Goal: Task Accomplishment & Management: Use online tool/utility

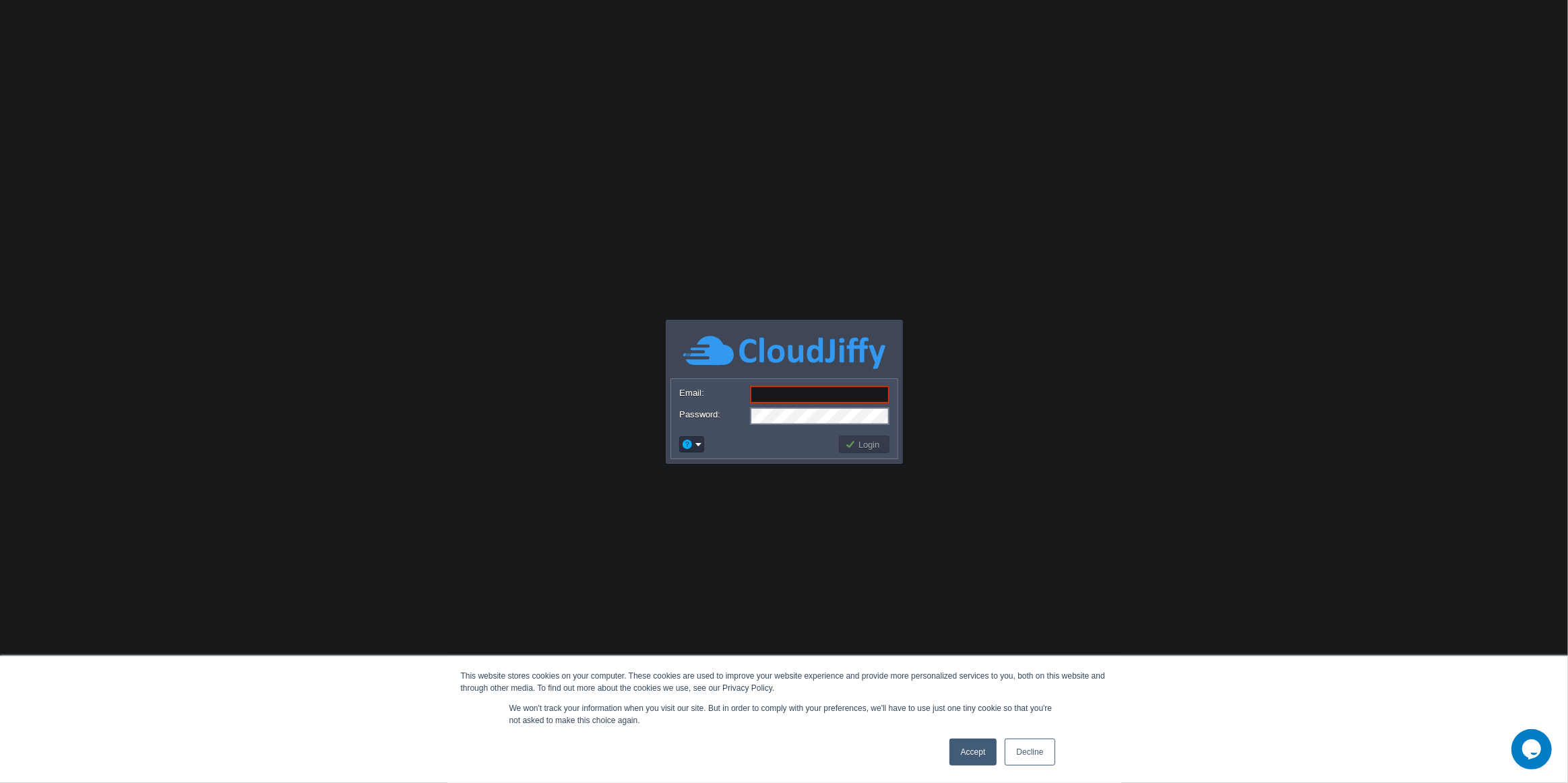
type input "[EMAIL_ADDRESS][DOMAIN_NAME]"
click at [882, 439] on button "Login" at bounding box center [864, 445] width 39 height 12
click at [879, 445] on button "Login" at bounding box center [864, 445] width 39 height 12
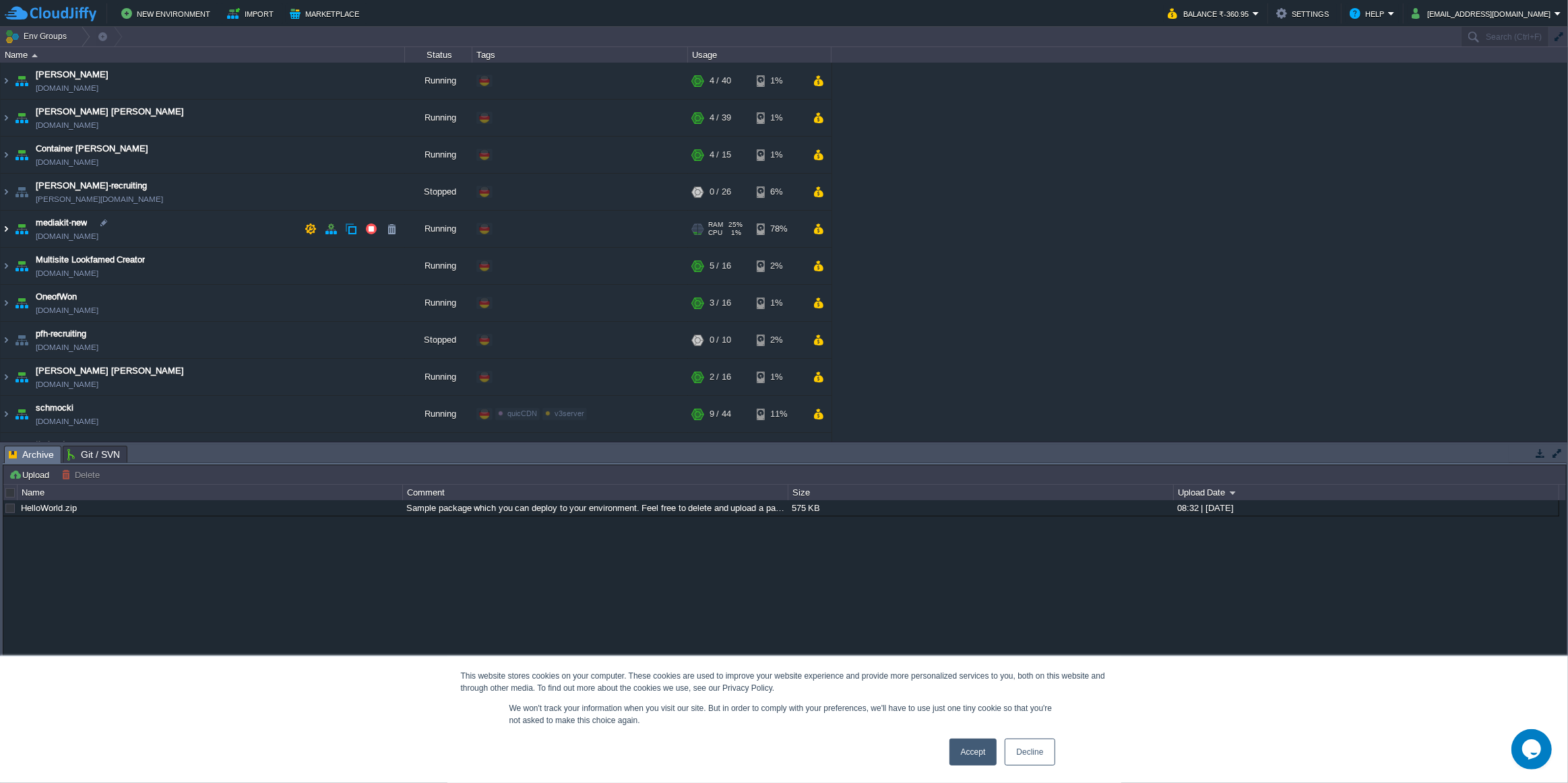
click at [8, 229] on img at bounding box center [6, 229] width 11 height 37
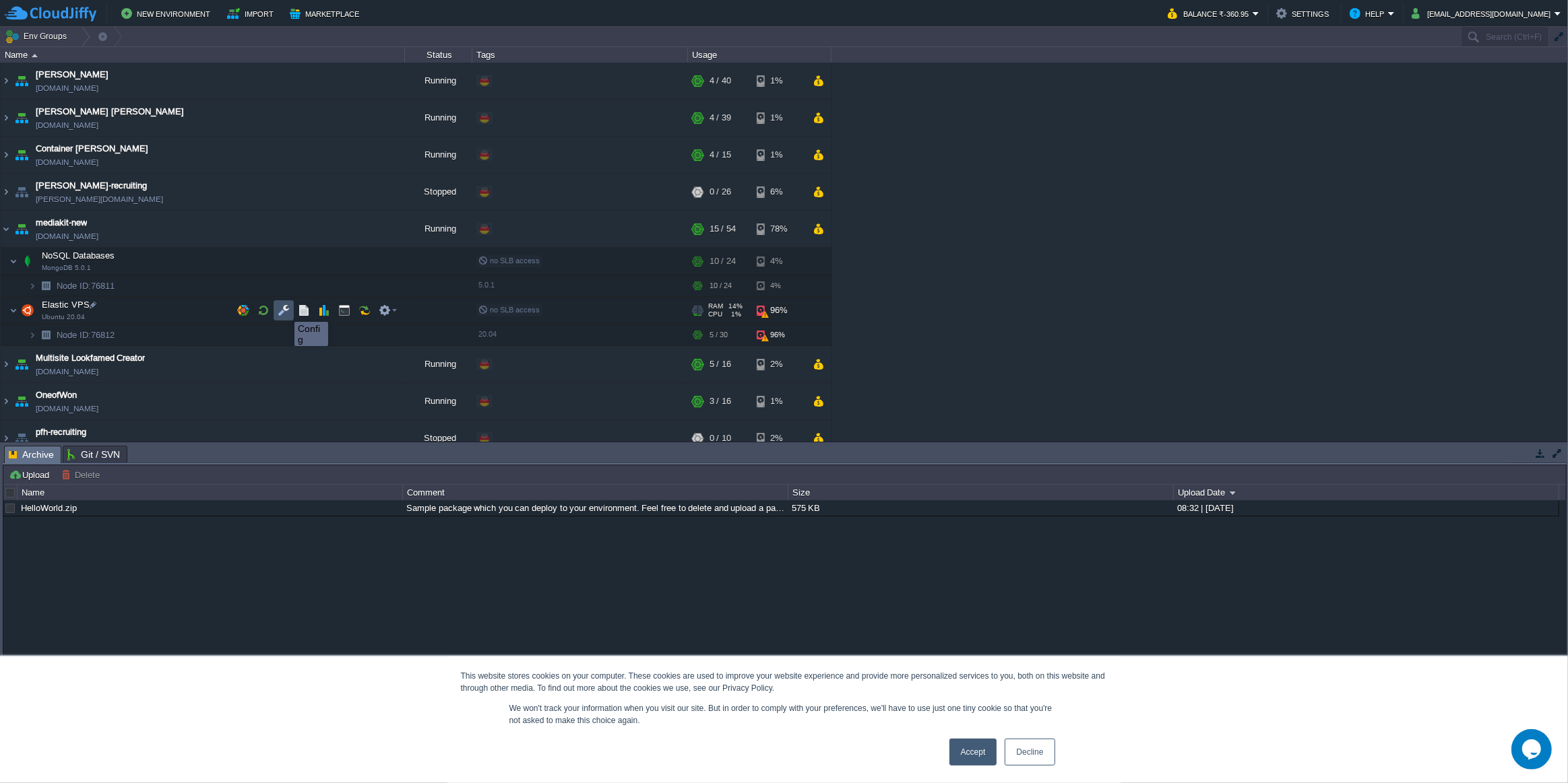
click at [284, 310] on button "button" at bounding box center [283, 311] width 12 height 12
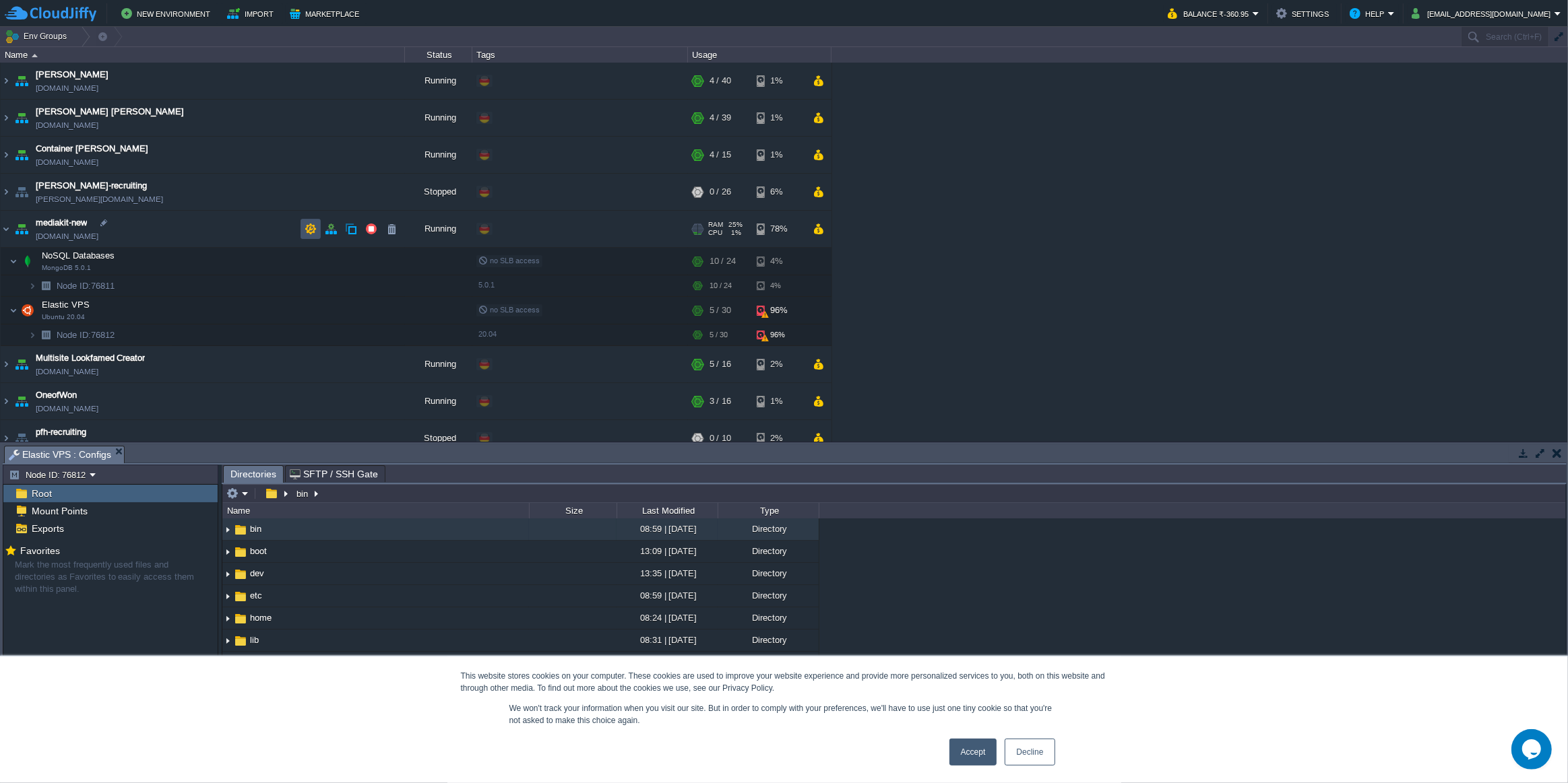
click at [315, 229] on button "button" at bounding box center [311, 229] width 12 height 12
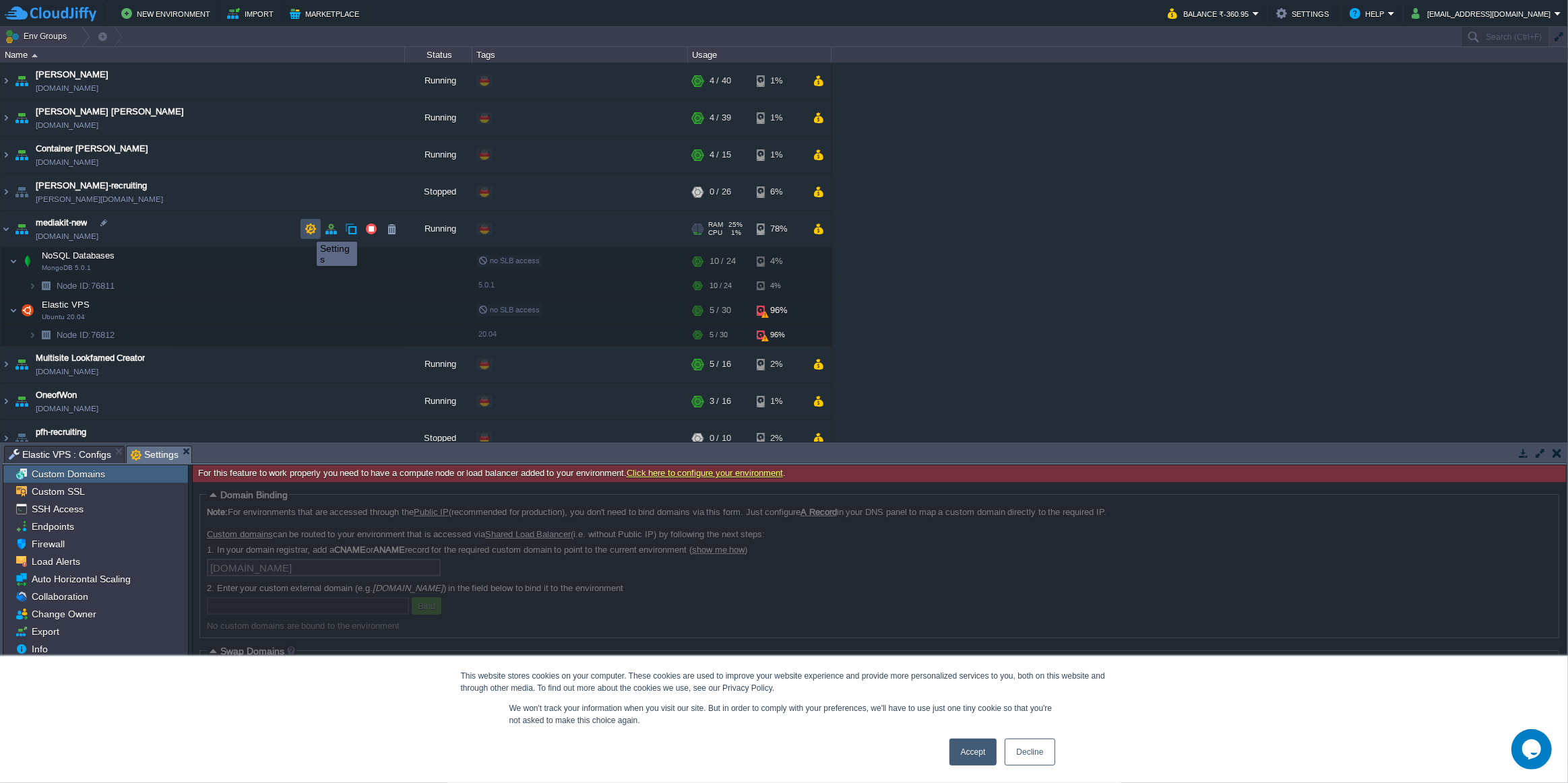
click at [306, 230] on button "button" at bounding box center [311, 229] width 12 height 12
click at [966, 752] on link "Accept" at bounding box center [973, 752] width 48 height 27
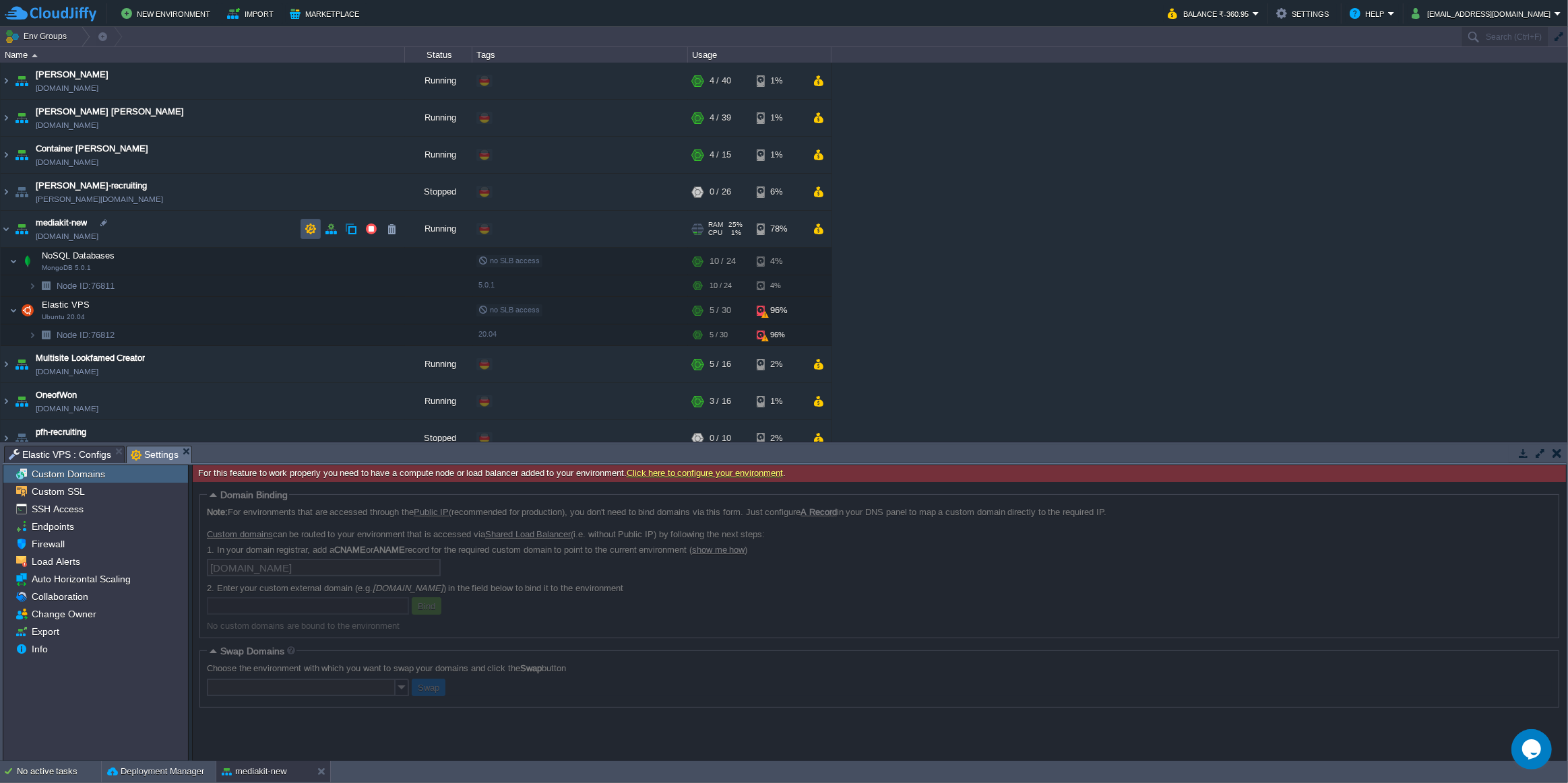
click at [313, 231] on button "button" at bounding box center [311, 229] width 12 height 12
click at [323, 228] on td at bounding box center [331, 229] width 21 height 21
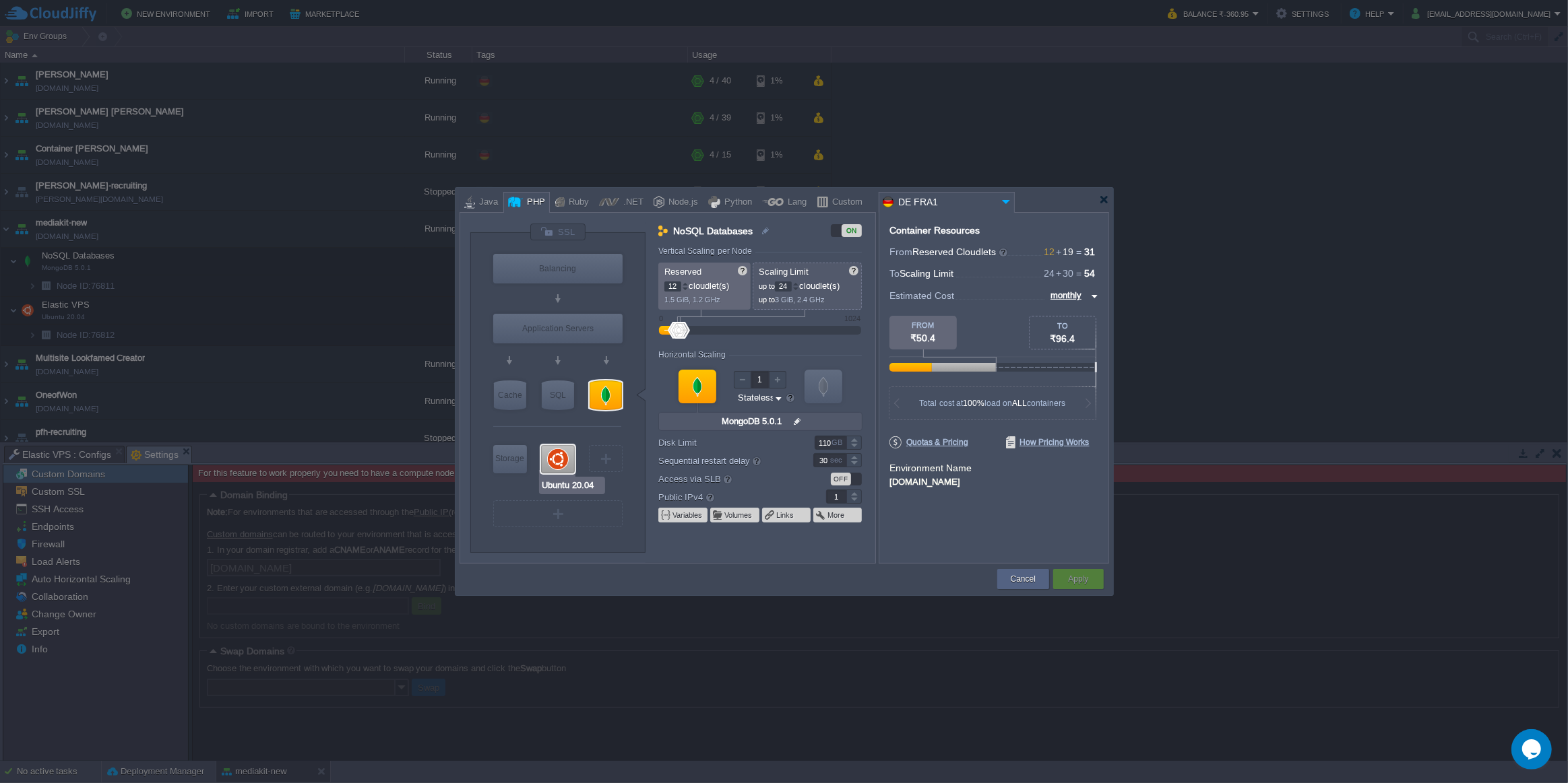
click at [567, 452] on div at bounding box center [558, 459] width 34 height 28
type input "Elastic VPS"
type input "19"
type input "30"
type input "Ubuntu 20.04"
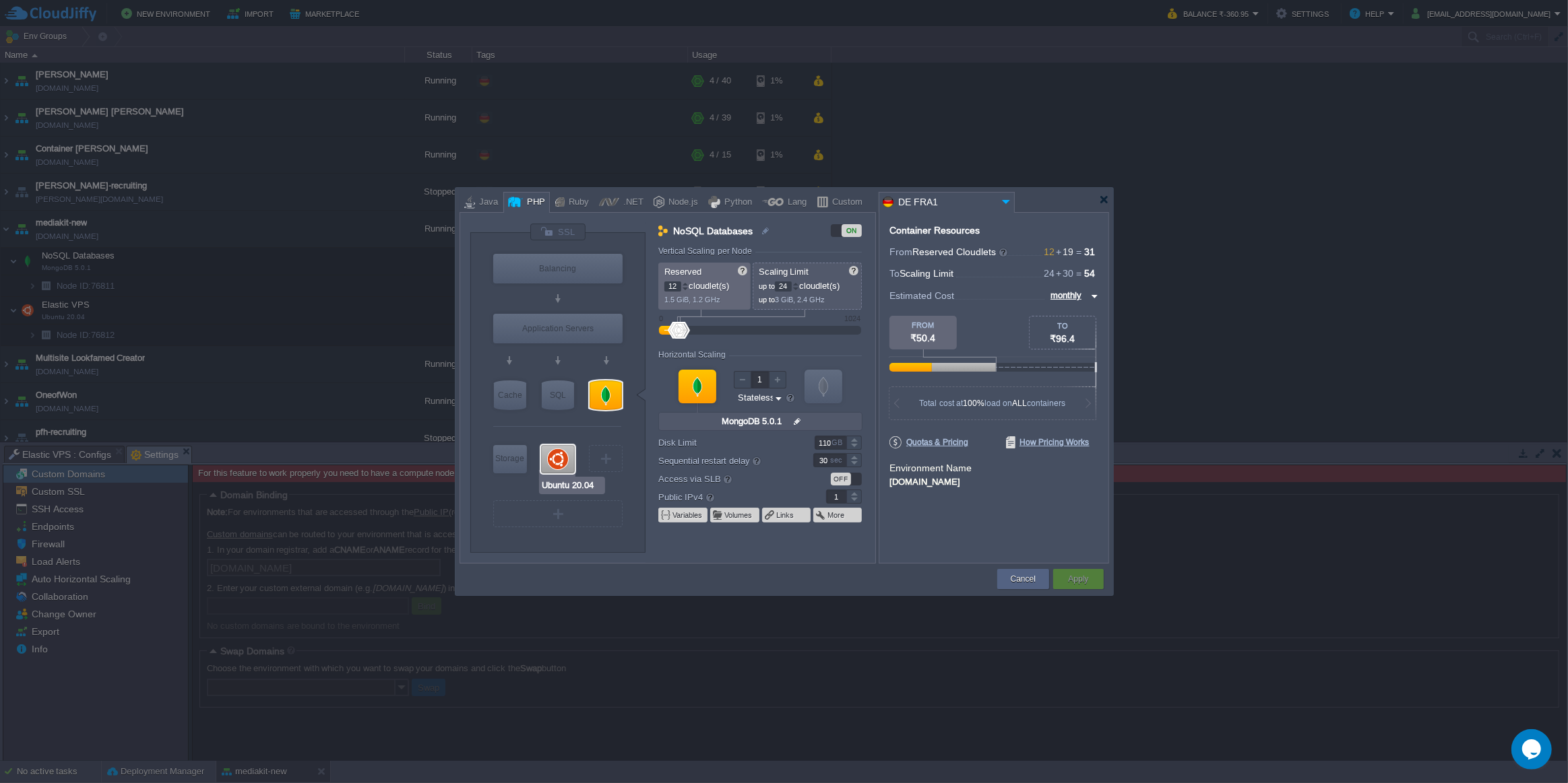
type input "null"
type input "20.04"
type input "Stateful"
click at [857, 437] on div at bounding box center [854, 439] width 15 height 7
click at [856, 445] on div at bounding box center [854, 446] width 15 height 7
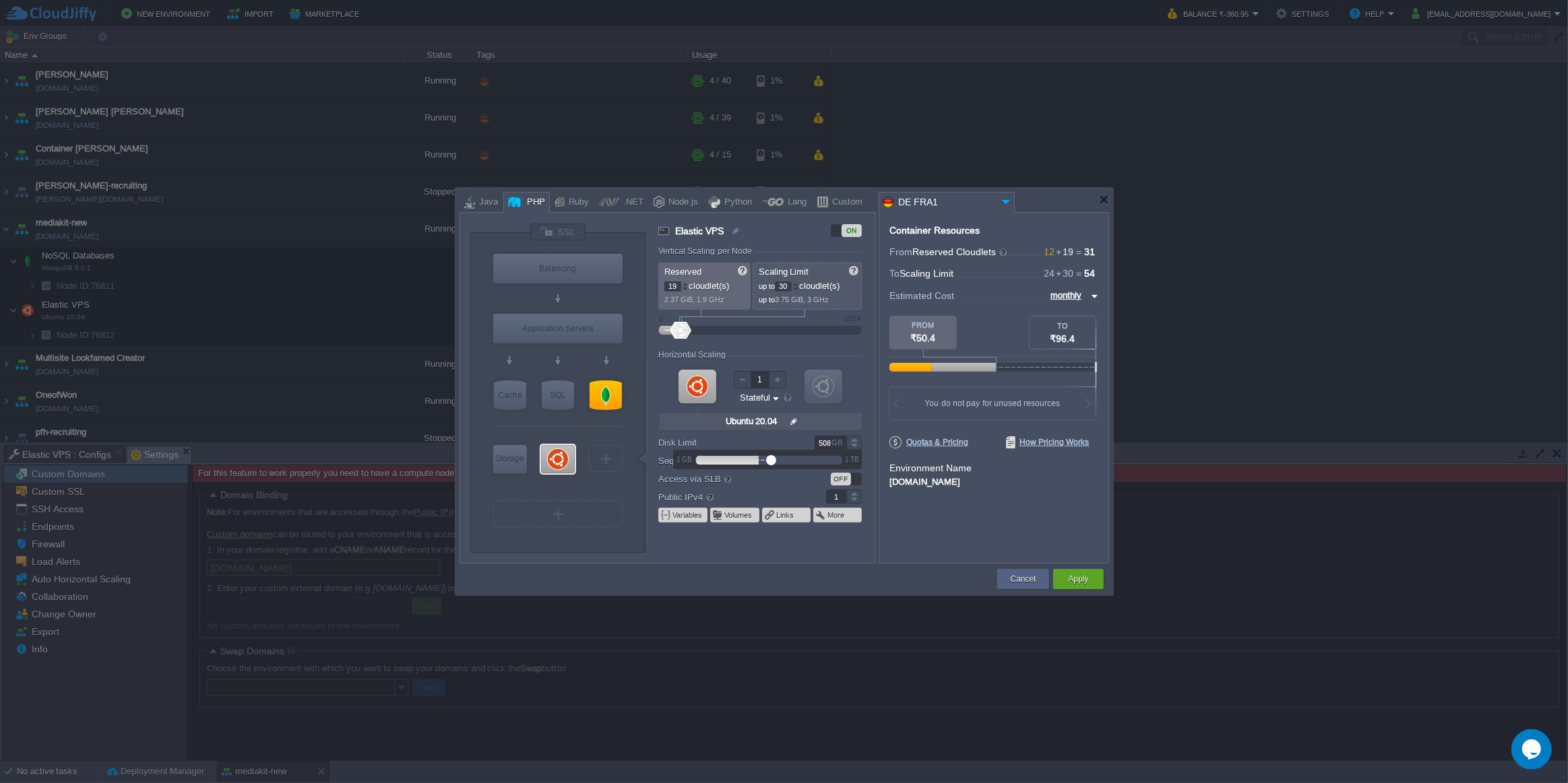
click at [856, 445] on div at bounding box center [854, 446] width 15 height 7
type input "504"
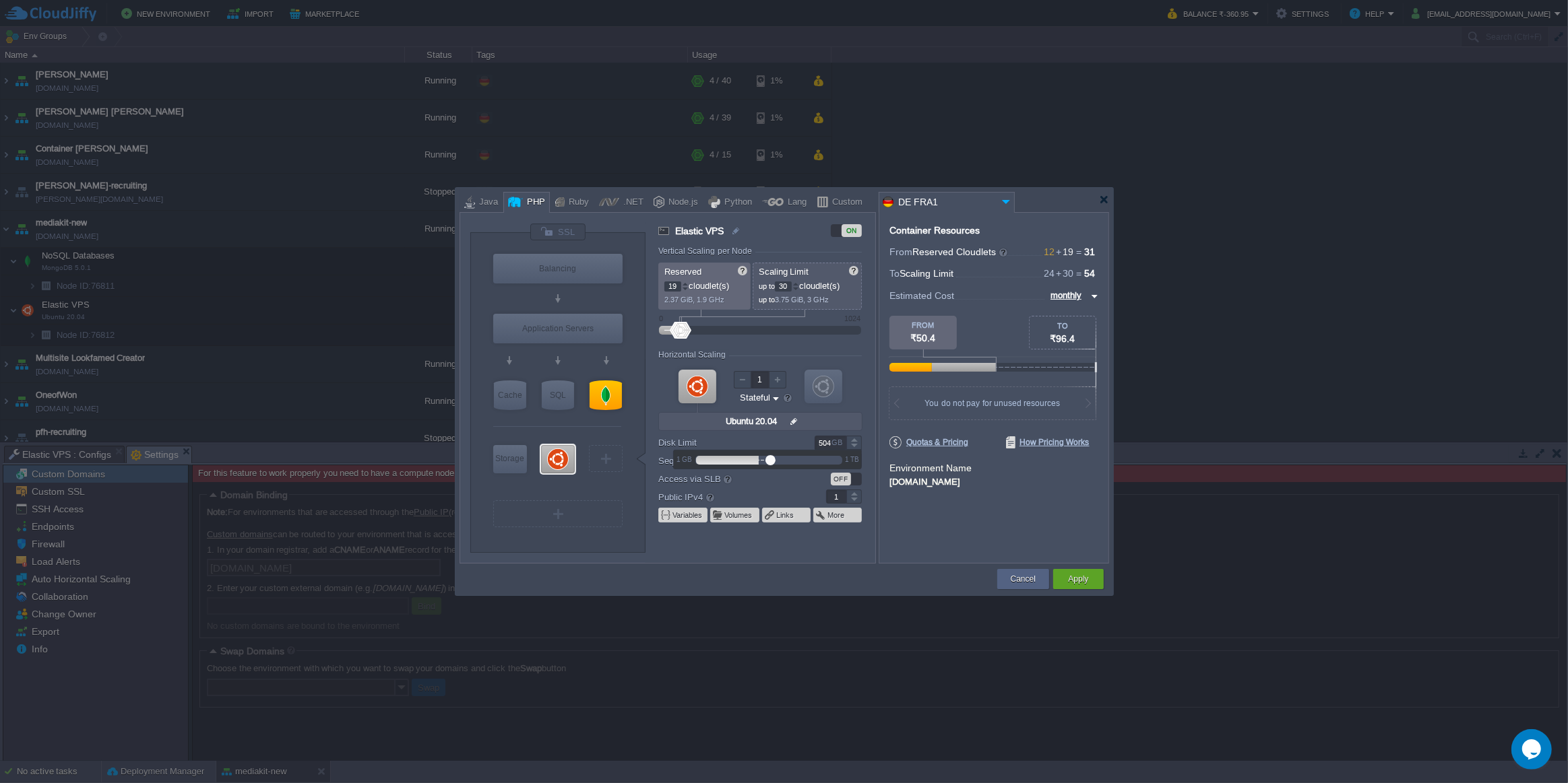
click at [856, 445] on div at bounding box center [854, 446] width 15 height 7
click at [1091, 580] on div "Apply" at bounding box center [1078, 579] width 30 height 21
